Goal: Task Accomplishment & Management: Manage account settings

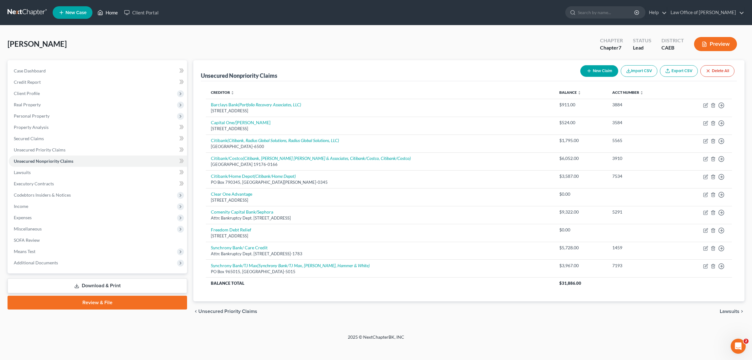
click at [110, 11] on link "Home" at bounding box center [107, 12] width 27 height 11
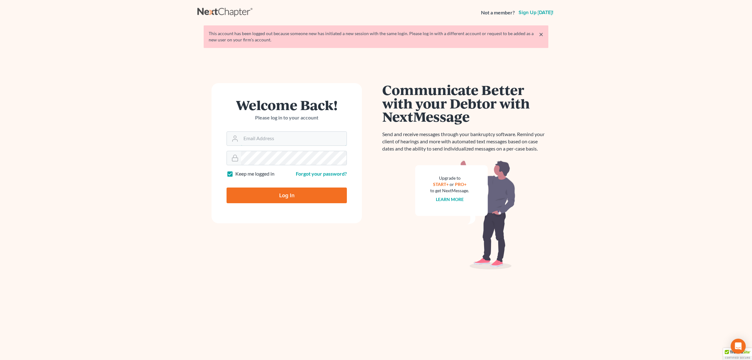
type input "[EMAIL_ADDRESS][DOMAIN_NAME]"
click at [307, 191] on input "Log In" at bounding box center [286, 195] width 120 height 16
type input "Thinking..."
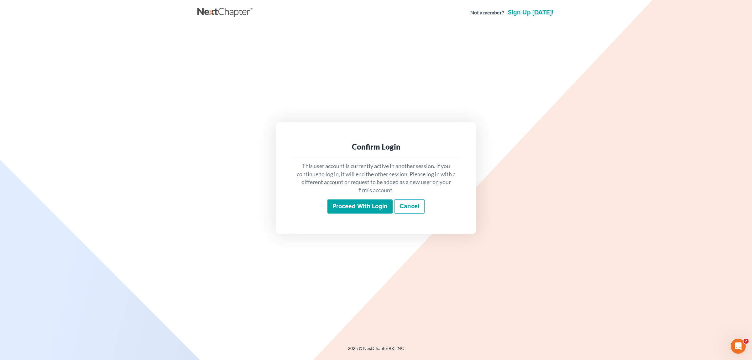
click at [346, 203] on input "Proceed with login" at bounding box center [359, 206] width 65 height 14
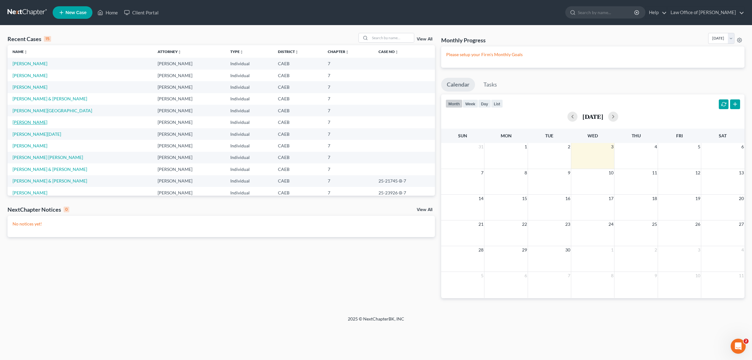
click at [39, 121] on link "Bolster, Patricia" at bounding box center [30, 121] width 35 height 5
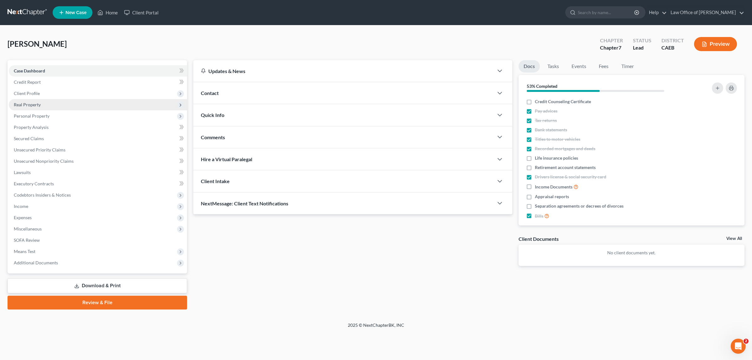
click at [73, 104] on span "Real Property" at bounding box center [98, 104] width 178 height 11
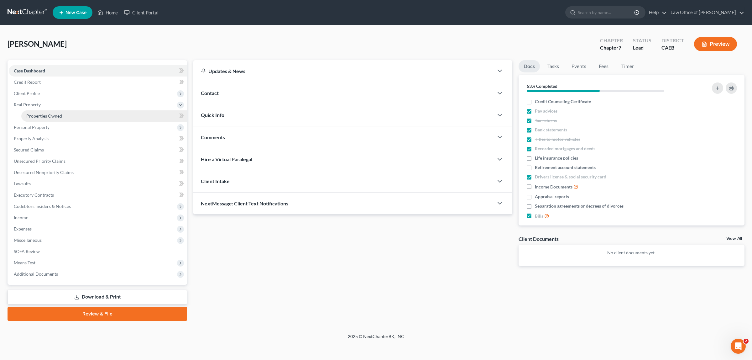
click at [73, 113] on link "Properties Owned" at bounding box center [104, 115] width 166 height 11
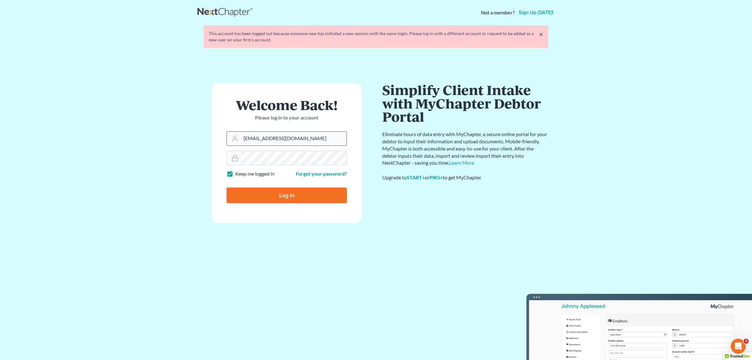
click at [301, 139] on input "[EMAIL_ADDRESS][DOMAIN_NAME]" at bounding box center [294, 139] width 106 height 14
type input "jerry@gwcreditlaw.com"
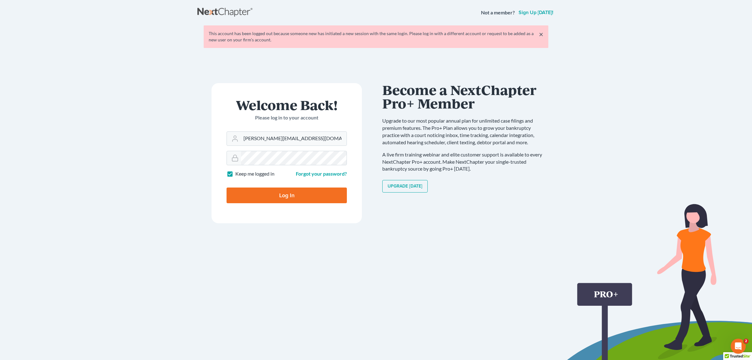
click at [308, 193] on input "Log In" at bounding box center [286, 195] width 120 height 16
type input "Thinking..."
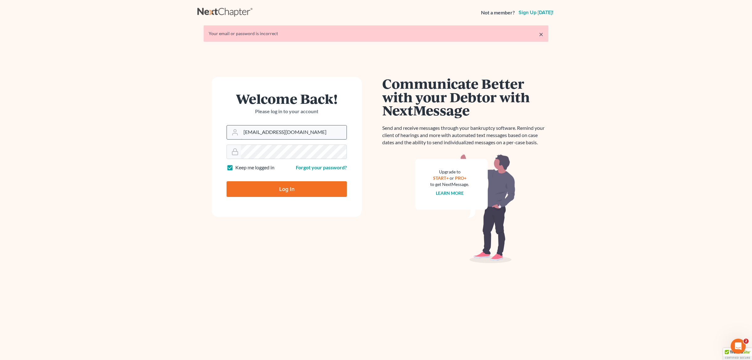
click at [309, 132] on input "[EMAIL_ADDRESS][DOMAIN_NAME]" at bounding box center [294, 132] width 106 height 14
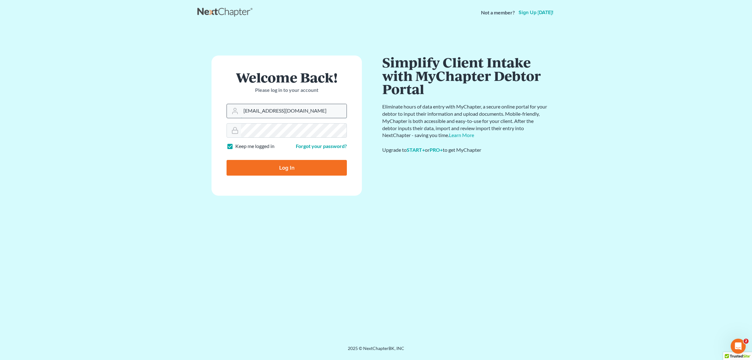
type input "[PERSON_NAME][EMAIL_ADDRESS][DOMAIN_NAME]"
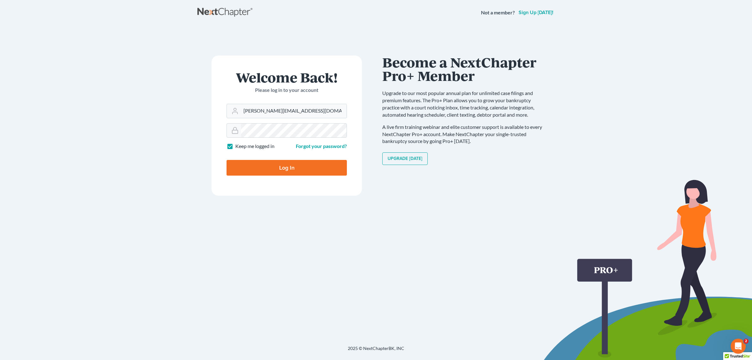
click at [311, 168] on input "Log In" at bounding box center [286, 168] width 120 height 16
type input "Thinking..."
